Goal: Navigation & Orientation: Find specific page/section

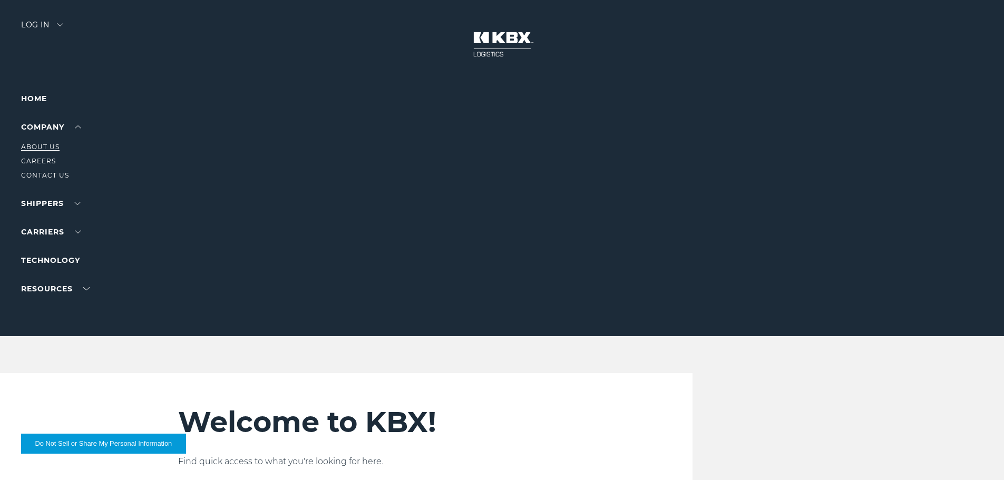
click at [41, 144] on link "About Us" at bounding box center [40, 147] width 38 height 8
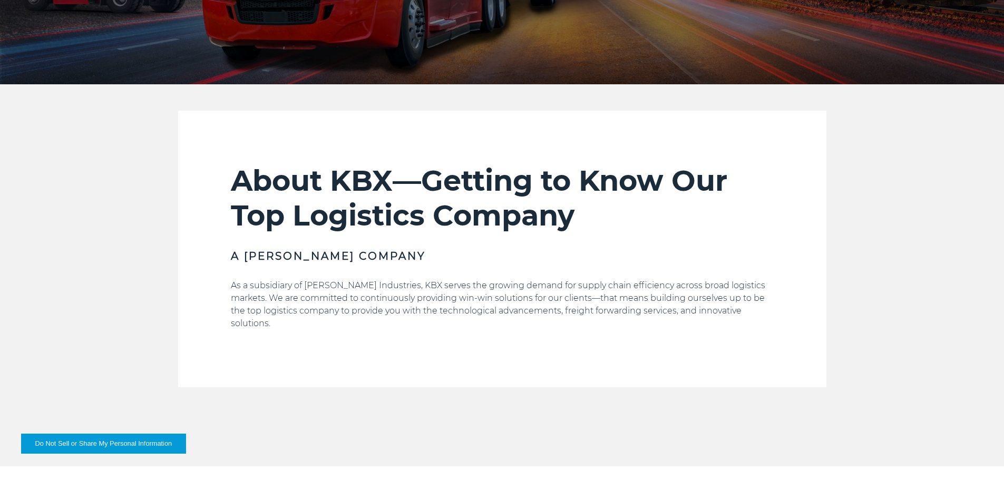
scroll to position [264, 0]
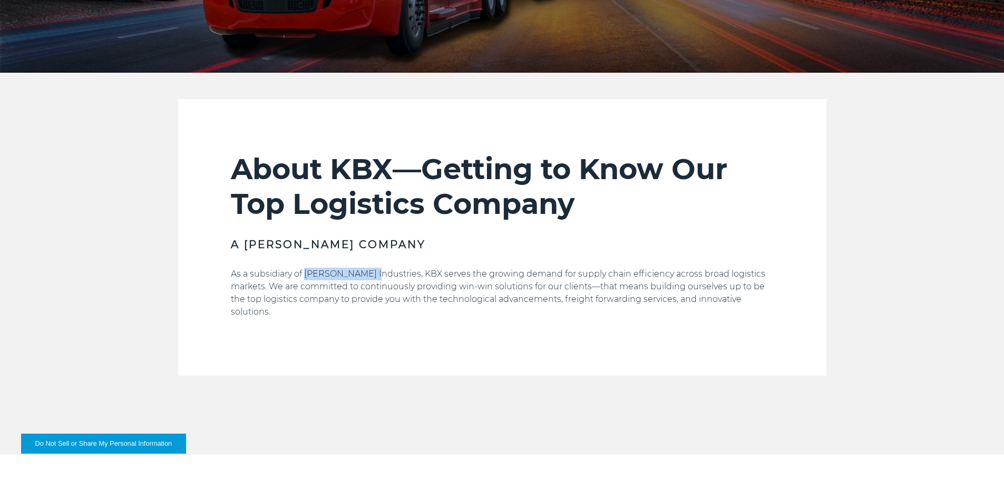
drag, startPoint x: 304, startPoint y: 272, endPoint x: 369, endPoint y: 267, distance: 65.0
click at [369, 267] on div "About KBX—Getting to Know Our Top Logistics Company A [PERSON_NAME] Company As …" at bounding box center [502, 264] width 543 height 224
copy p "[PERSON_NAME] Industries"
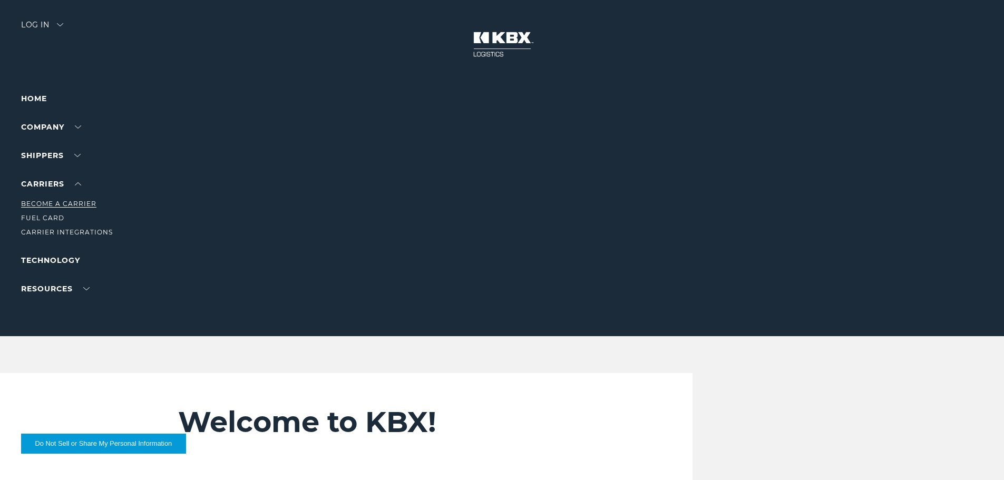
click at [53, 202] on link "Become a Carrier" at bounding box center [58, 204] width 75 height 8
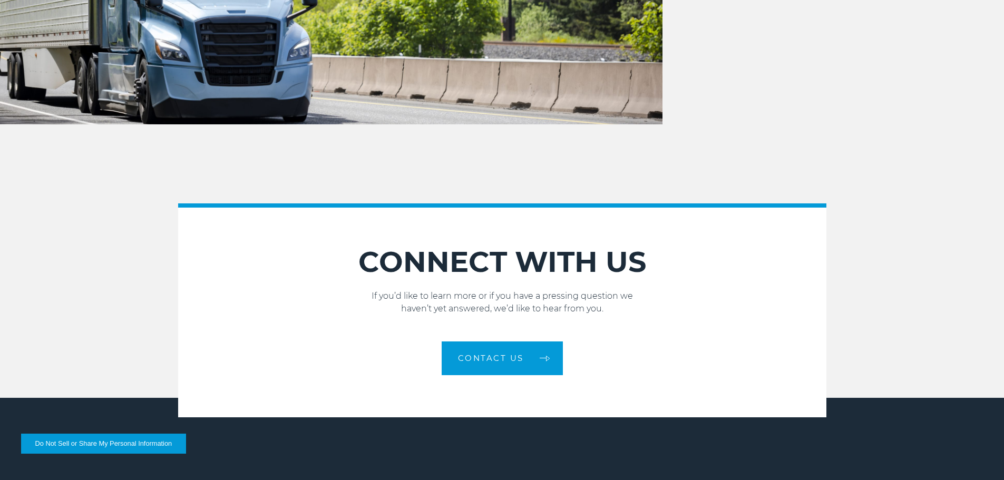
scroll to position [1406, 0]
